Goal: Task Accomplishment & Management: Complete application form

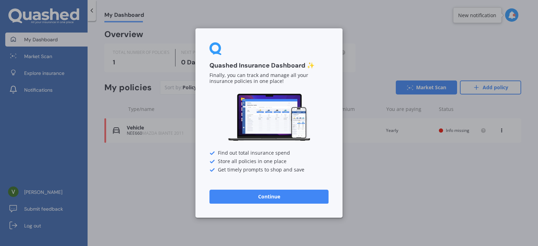
click at [268, 200] on button "Continue" at bounding box center [268, 197] width 119 height 14
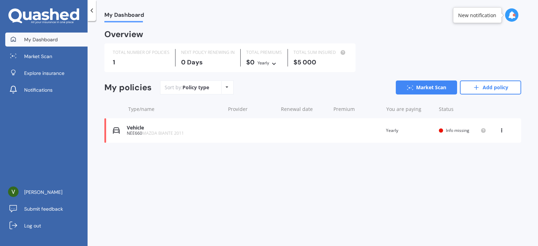
click at [193, 131] on div "NEE660 MAZDA BIANTE 2011" at bounding box center [174, 133] width 95 height 5
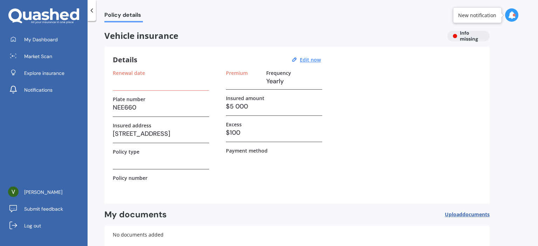
click at [137, 80] on h3 at bounding box center [161, 81] width 96 height 11
click at [95, 5] on div at bounding box center [92, 10] width 8 height 21
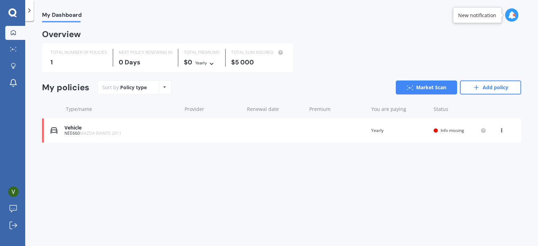
click at [500, 132] on div "View option View policy Delete" at bounding box center [502, 130] width 6 height 7
click at [481, 142] on div "View policy" at bounding box center [486, 144] width 69 height 14
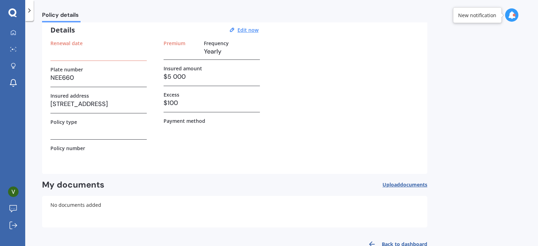
scroll to position [48, 0]
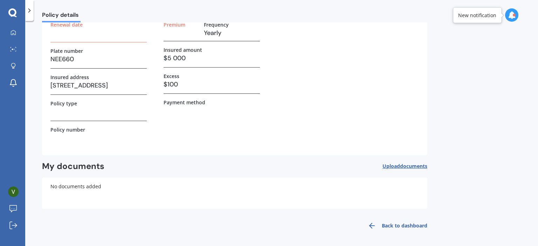
click at [87, 185] on div "No documents added" at bounding box center [234, 194] width 385 height 32
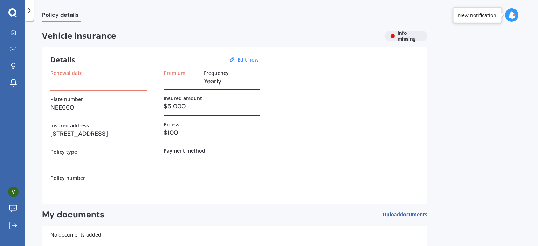
click at [75, 167] on div "Policy type" at bounding box center [98, 159] width 96 height 21
click at [182, 132] on h3 "$100" at bounding box center [212, 133] width 96 height 11
click at [177, 70] on label "Premium" at bounding box center [175, 73] width 22 height 6
click at [174, 87] on div "Premium Frequency Yearly" at bounding box center [212, 80] width 96 height 20
click at [247, 62] on u "Edit now" at bounding box center [247, 59] width 21 height 7
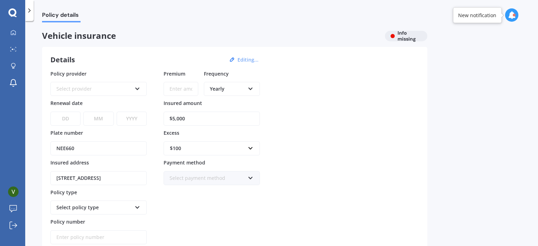
click at [82, 86] on div "Select provider" at bounding box center [93, 89] width 75 height 8
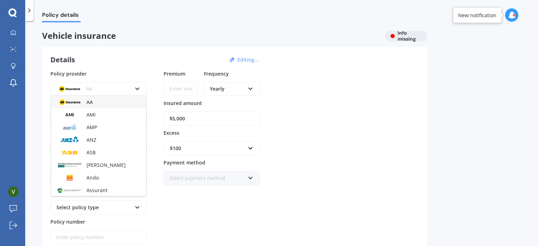
click at [107, 87] on div "AA" at bounding box center [93, 89] width 75 height 8
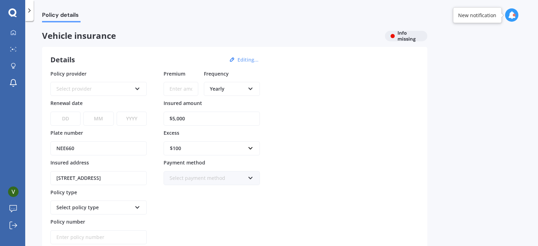
click at [125, 89] on div "Select provider" at bounding box center [93, 89] width 75 height 8
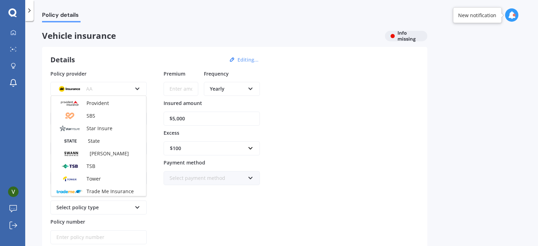
scroll to position [280, 0]
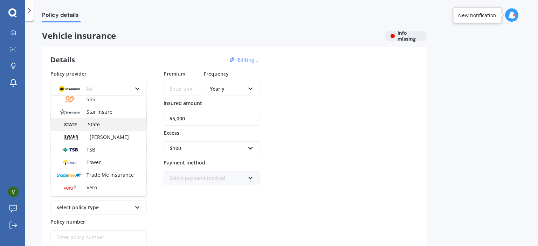
click at [102, 127] on div "State" at bounding box center [98, 124] width 95 height 13
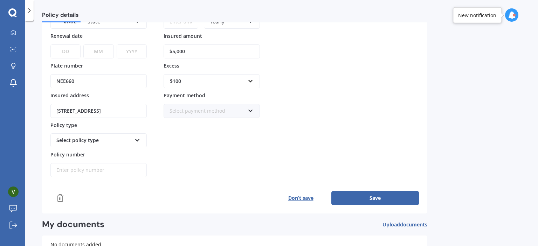
scroll to position [70, 0]
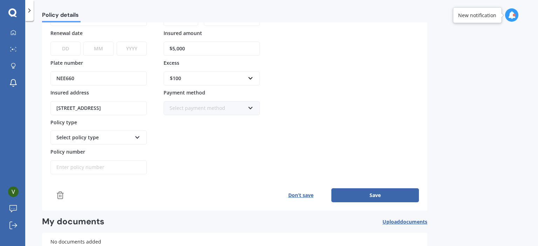
click at [111, 136] on div "Select policy type" at bounding box center [93, 138] width 75 height 8
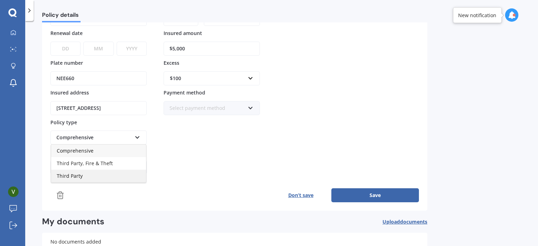
click at [79, 171] on div "Third Party" at bounding box center [98, 176] width 95 height 13
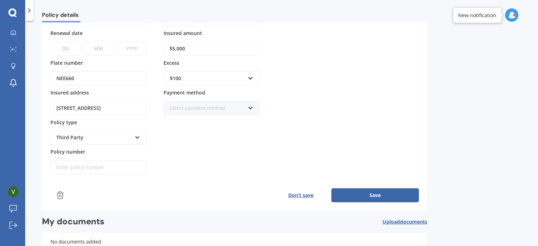
click at [381, 193] on button "Save" at bounding box center [375, 195] width 88 height 14
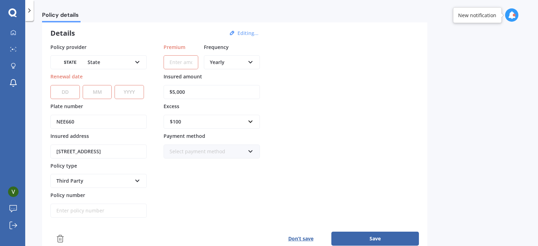
scroll to position [0, 0]
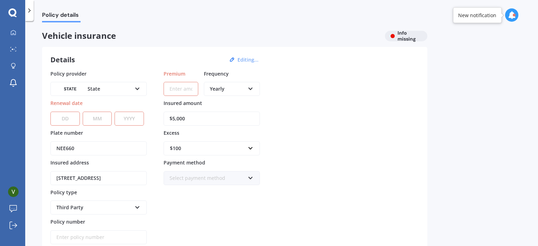
click at [182, 88] on input "Premium" at bounding box center [181, 89] width 35 height 14
type input "$30.00"
click at [318, 150] on div "Policy provider State AA AMI AMP ANZ ASB Aioi Nissay Dowa Ando Assurant Autosur…" at bounding box center [234, 157] width 368 height 175
click at [229, 77] on div "Yearly Yearly Six-Monthly Quarterly Monthly Fortnightly Weekly" at bounding box center [232, 84] width 56 height 23
click at [230, 90] on div "Yearly" at bounding box center [227, 89] width 35 height 8
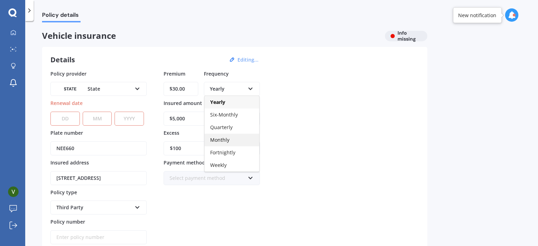
click at [222, 140] on span "Monthly" at bounding box center [219, 140] width 19 height 7
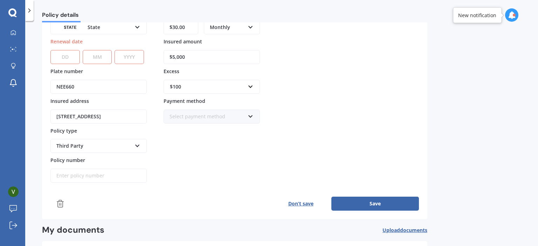
scroll to position [70, 0]
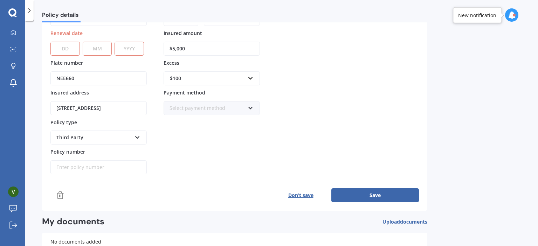
click at [370, 197] on button "Save" at bounding box center [375, 195] width 88 height 14
click at [370, 195] on button "Save" at bounding box center [375, 195] width 88 height 14
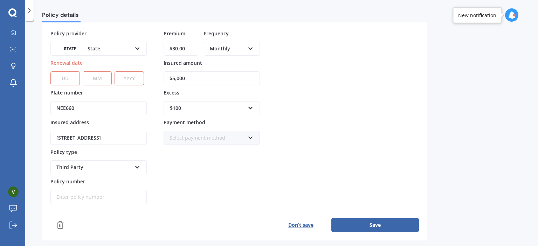
scroll to position [124, 0]
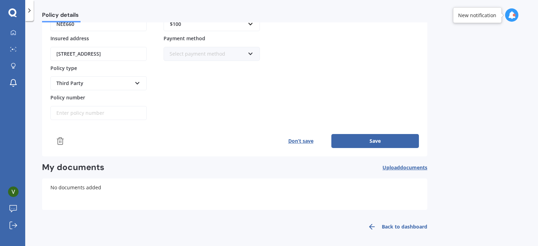
click at [370, 142] on button "Save" at bounding box center [375, 141] width 88 height 14
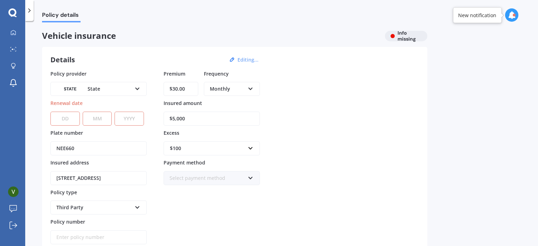
click at [510, 9] on div "Policy details" at bounding box center [281, 11] width 513 height 22
click at [511, 18] on icon at bounding box center [512, 15] width 8 height 8
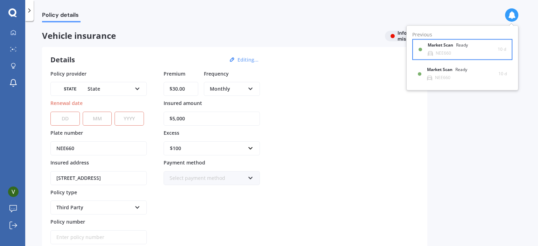
click at [446, 52] on div "NEE660" at bounding box center [443, 53] width 15 height 5
